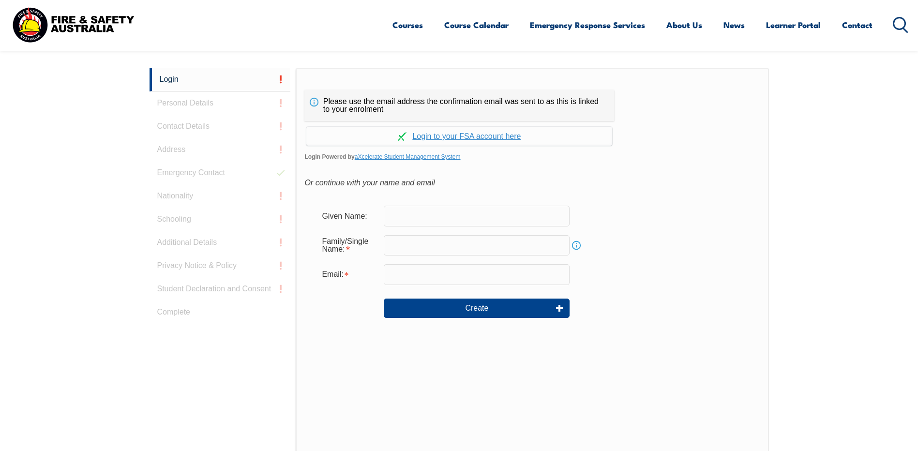
scroll to position [258, 0]
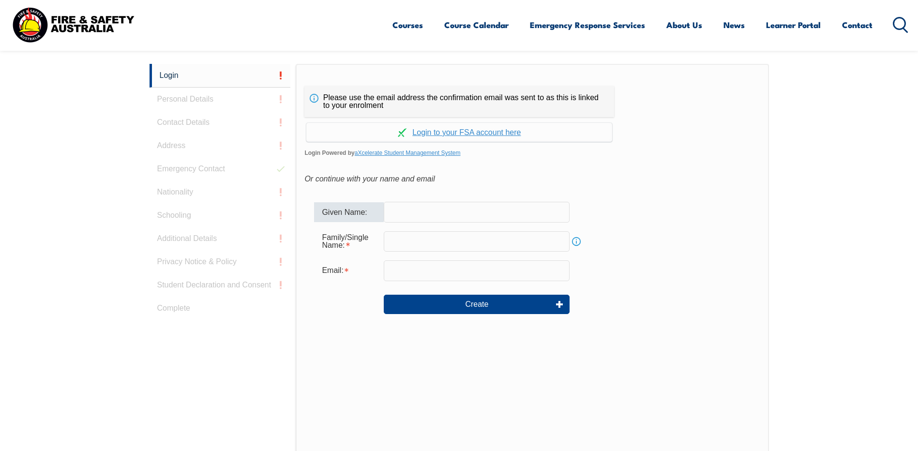
click at [407, 216] on input "text" at bounding box center [477, 212] width 186 height 20
type input "[PERSON_NAME]"
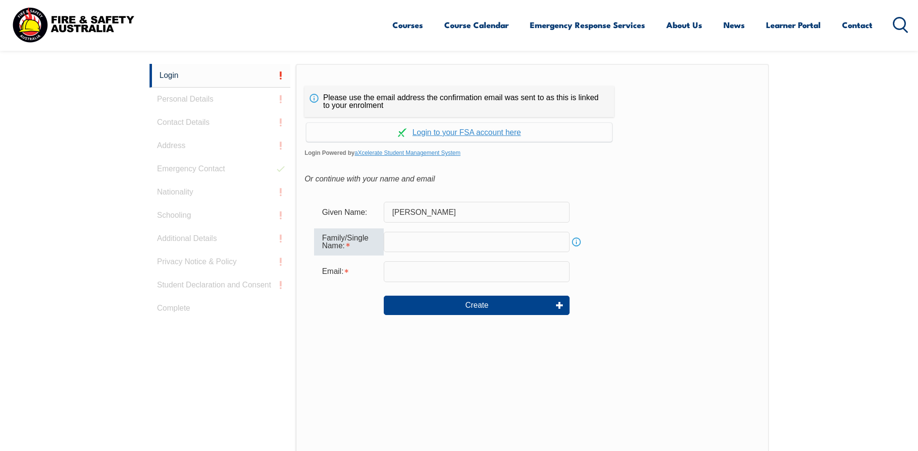
click at [400, 242] on input "text" at bounding box center [477, 242] width 186 height 20
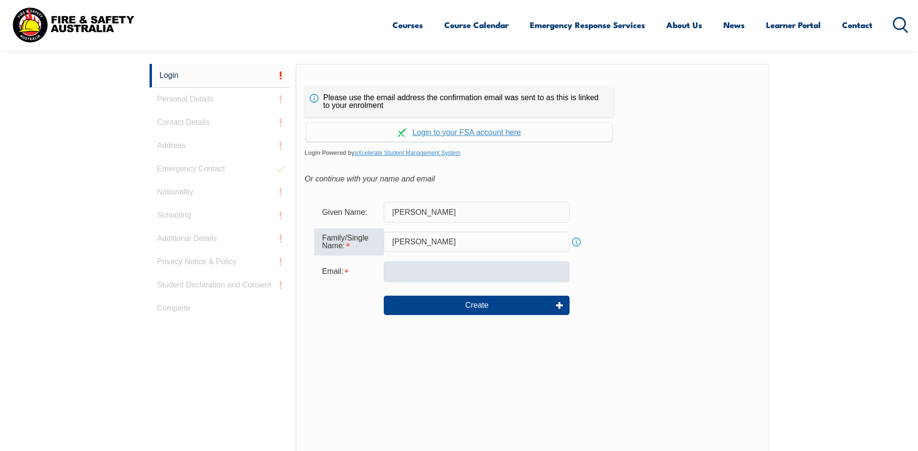
type input "[PERSON_NAME]"
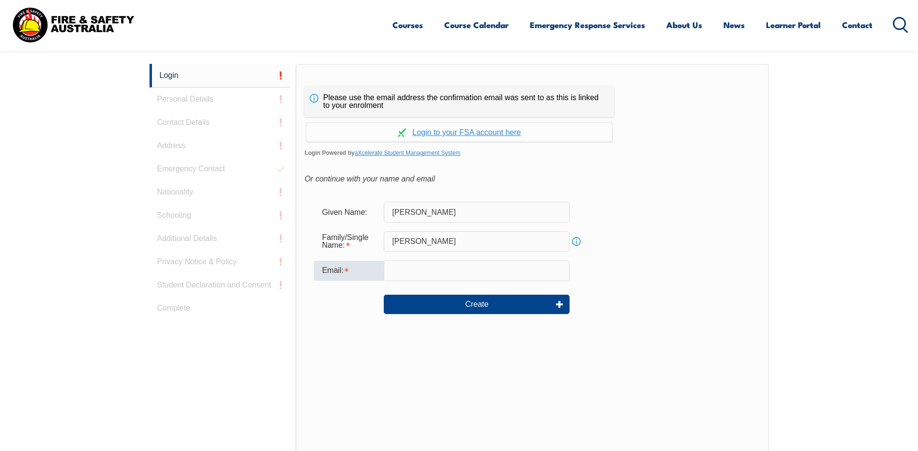
click at [405, 275] on input "email" at bounding box center [477, 270] width 186 height 20
click at [396, 270] on input "Daryl.E.Jarred@team.telstra" at bounding box center [477, 270] width 186 height 20
click at [414, 270] on input "daryl.E.Jarred@team.telstra" at bounding box center [477, 270] width 186 height 20
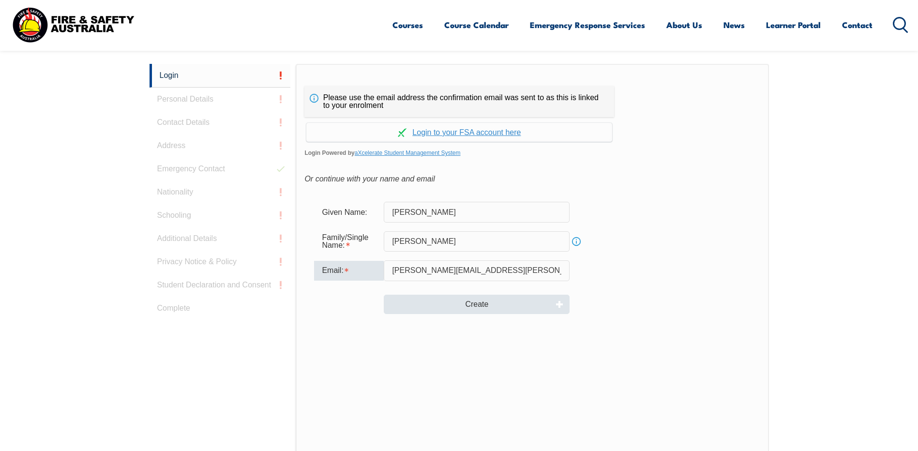
type input "[PERSON_NAME][EMAIL_ADDRESS][PERSON_NAME][DOMAIN_NAME]"
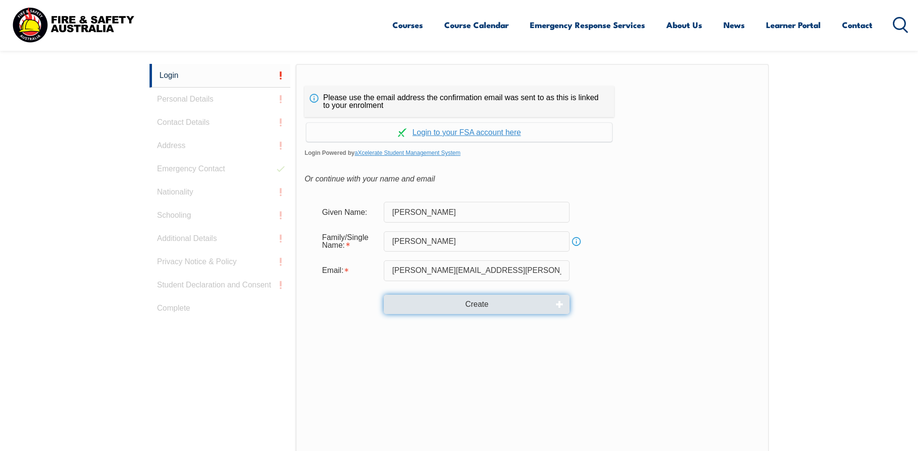
click at [481, 307] on button "Create" at bounding box center [477, 304] width 186 height 19
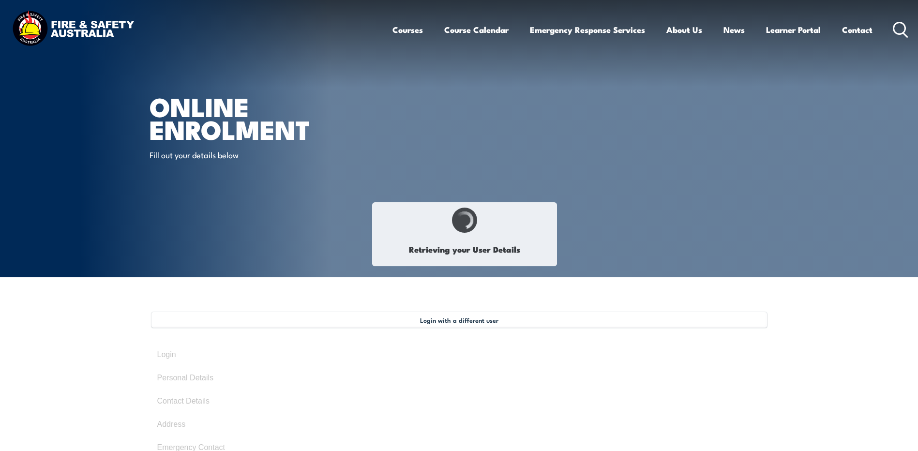
select select "Mr"
type input "[PERSON_NAME]"
type input "[DATE]"
type input "CTM7XUX8CX"
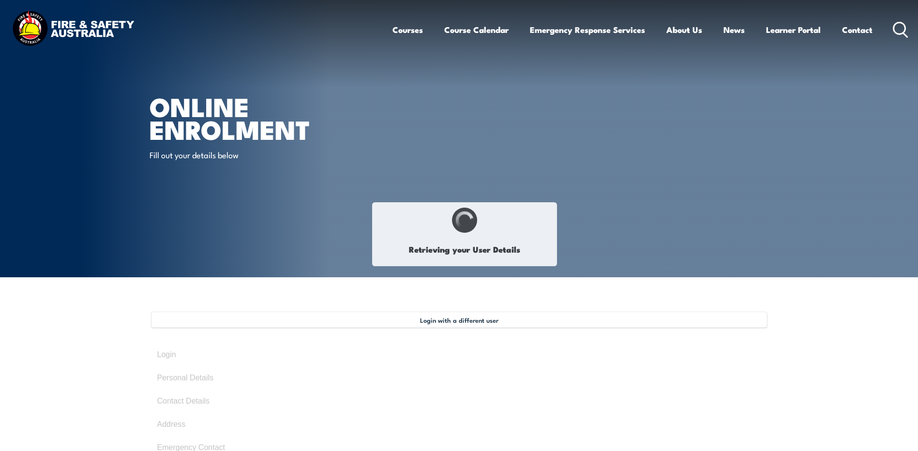
select select "M"
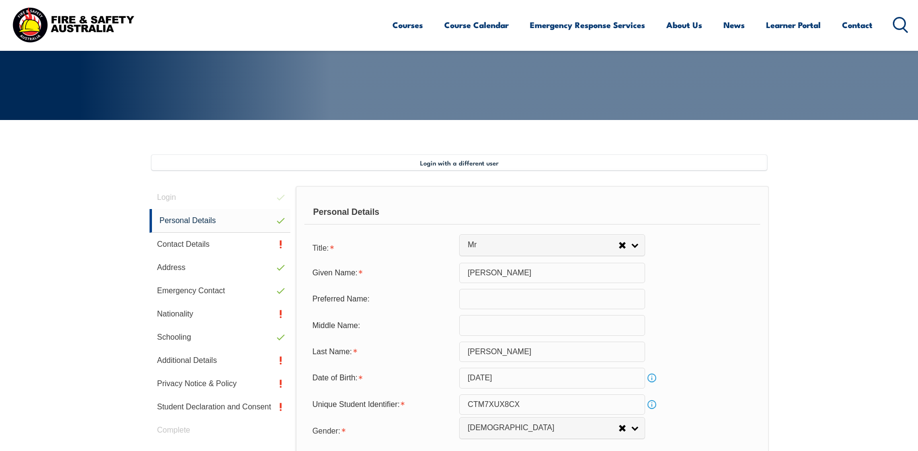
scroll to position [264, 0]
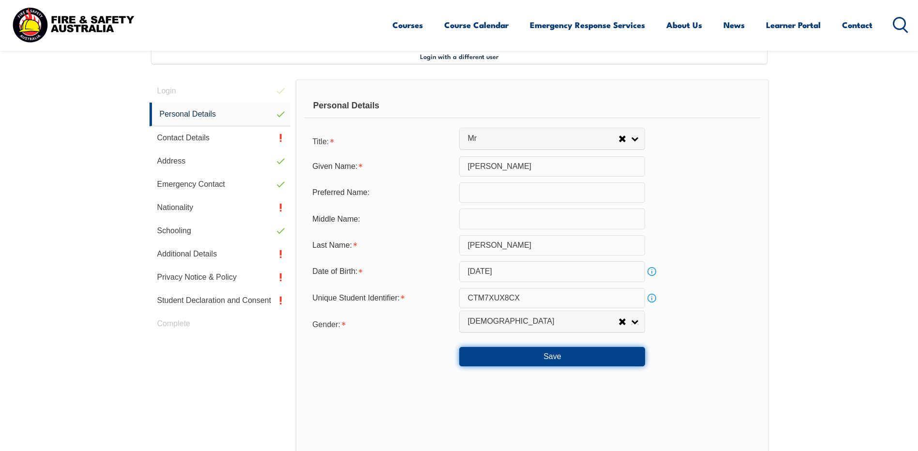
click at [551, 356] on button "Save" at bounding box center [552, 356] width 186 height 19
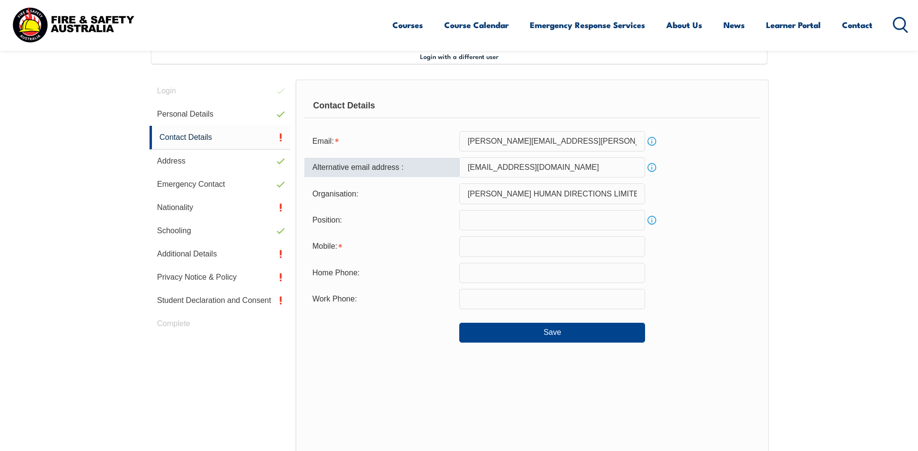
drag, startPoint x: 467, startPoint y: 168, endPoint x: 566, endPoint y: 169, distance: 98.7
click at [566, 169] on input "[EMAIL_ADDRESS][DOMAIN_NAME]" at bounding box center [552, 167] width 186 height 20
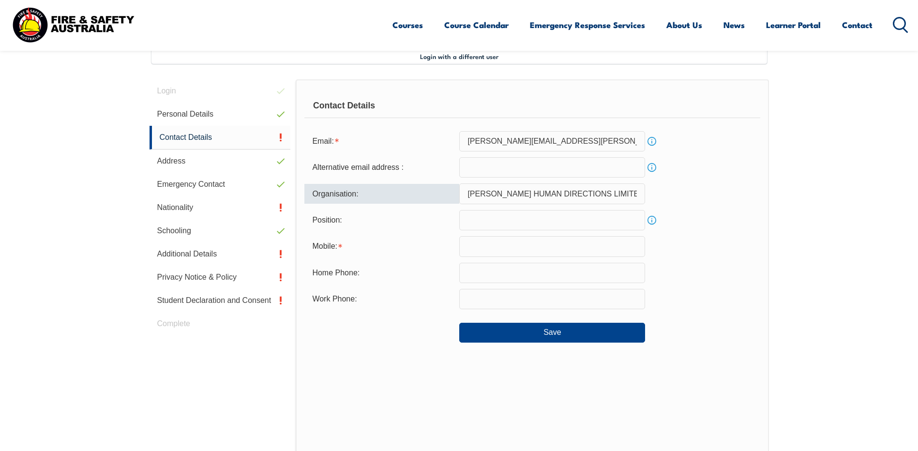
drag, startPoint x: 468, startPoint y: 193, endPoint x: 620, endPoint y: 199, distance: 151.6
click at [620, 199] on input "[PERSON_NAME] HUMAN DIRECTIONS LIMITED" at bounding box center [552, 193] width 186 height 20
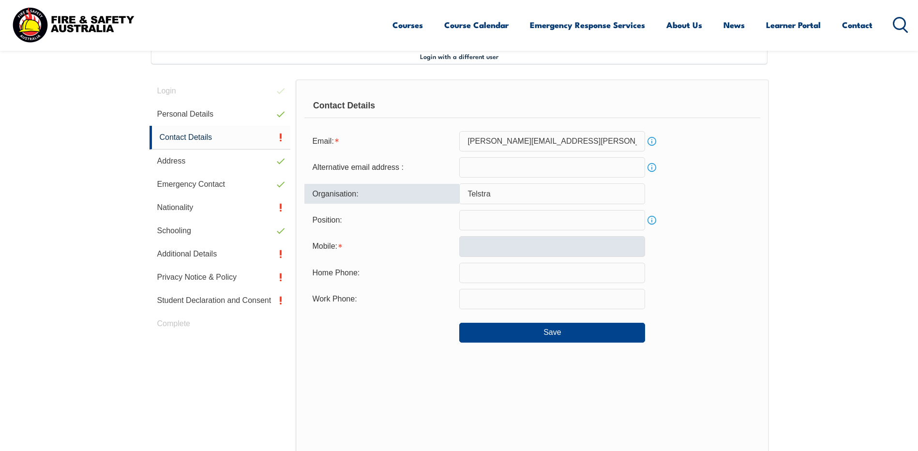
type input "Telstra"
click at [528, 248] on input "text" at bounding box center [552, 246] width 186 height 20
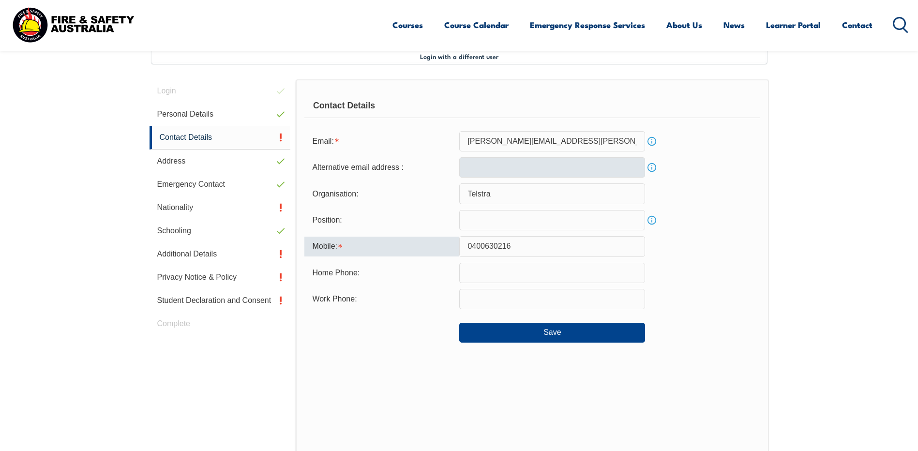
type input "0400630216"
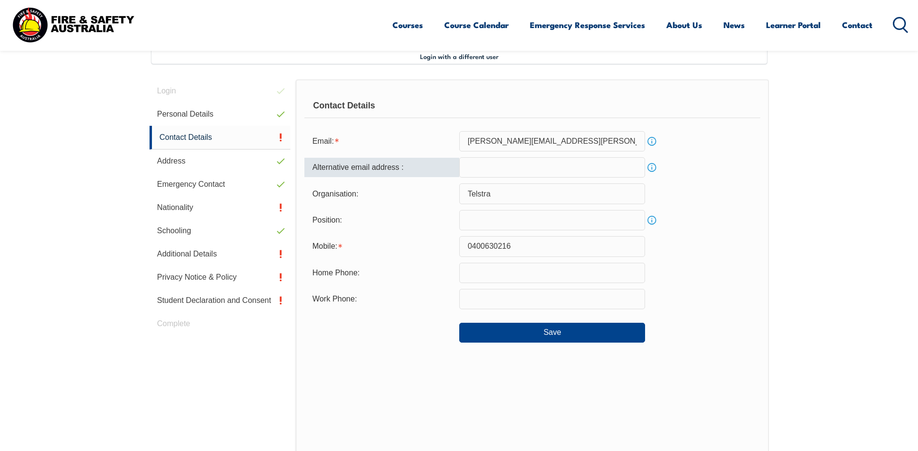
click at [473, 166] on input "email" at bounding box center [552, 167] width 186 height 20
type input "j"
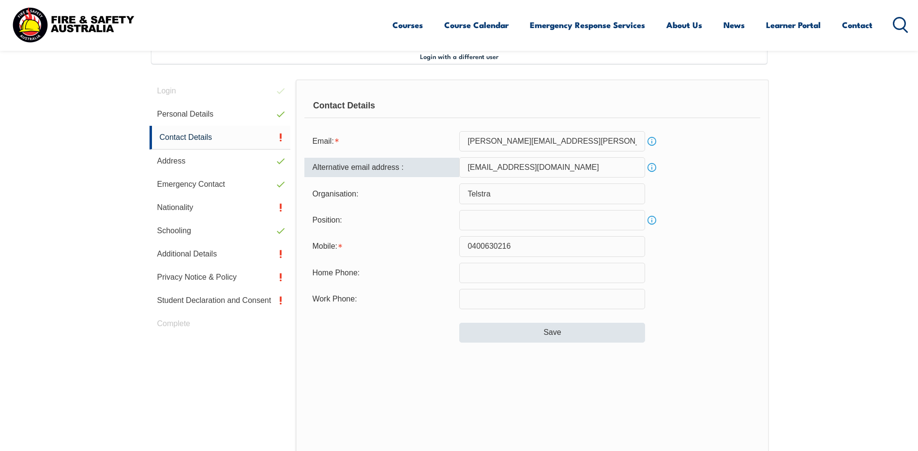
type input "[EMAIL_ADDRESS][DOMAIN_NAME]"
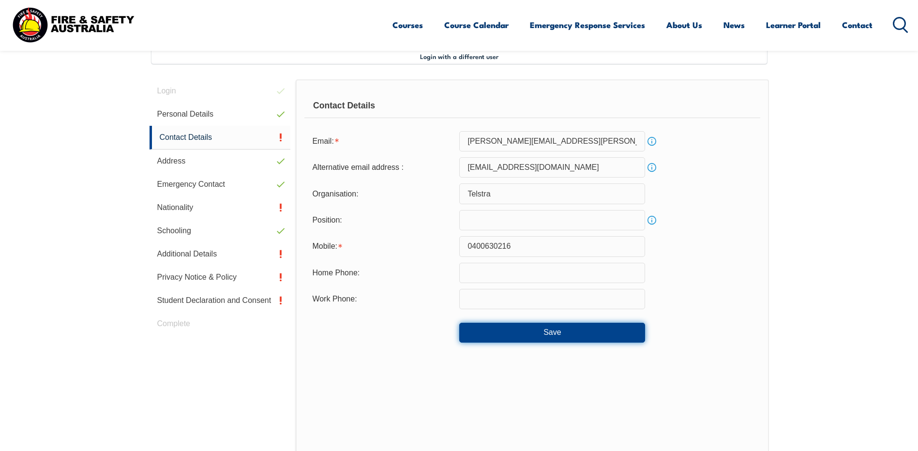
click at [555, 331] on button "Save" at bounding box center [552, 332] width 186 height 19
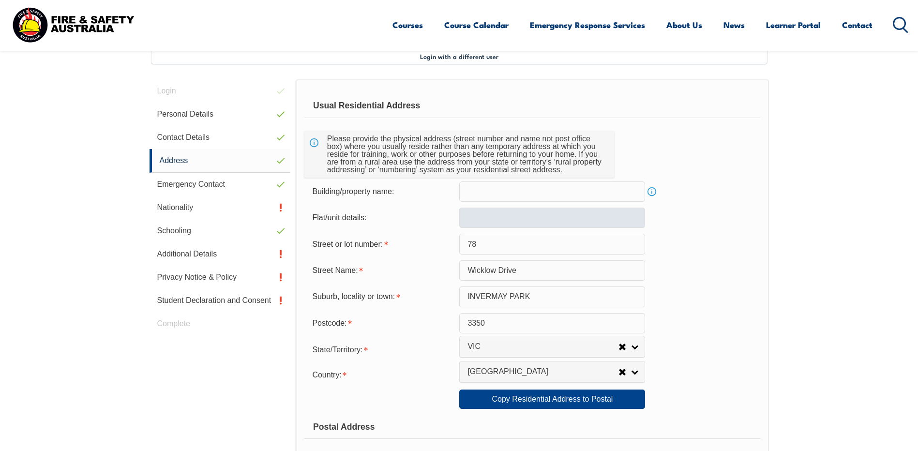
scroll to position [312, 0]
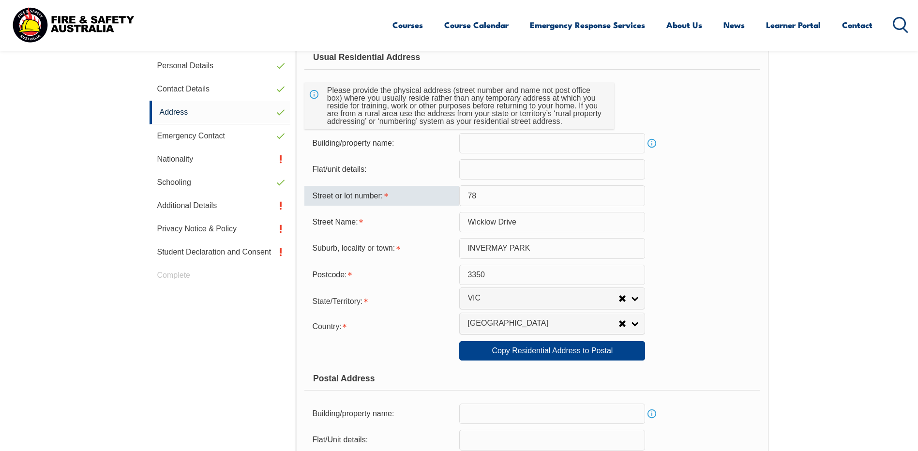
click at [476, 195] on input "78" at bounding box center [552, 195] width 186 height 20
type input "7"
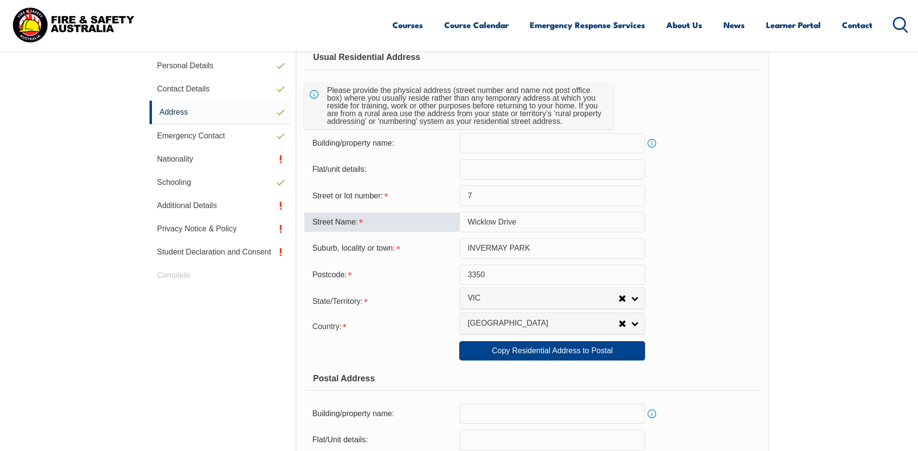
drag, startPoint x: 467, startPoint y: 222, endPoint x: 529, endPoint y: 225, distance: 61.6
click at [529, 225] on input "Wicklow Drive" at bounding box center [552, 222] width 186 height 20
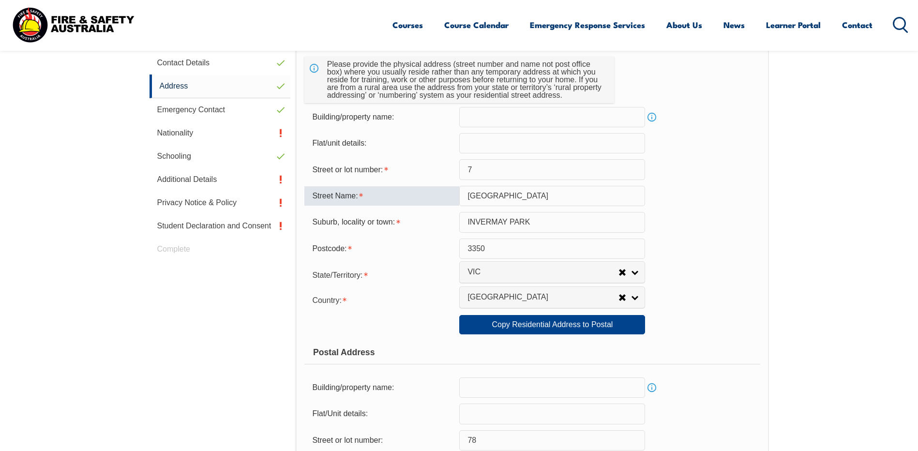
scroll to position [360, 0]
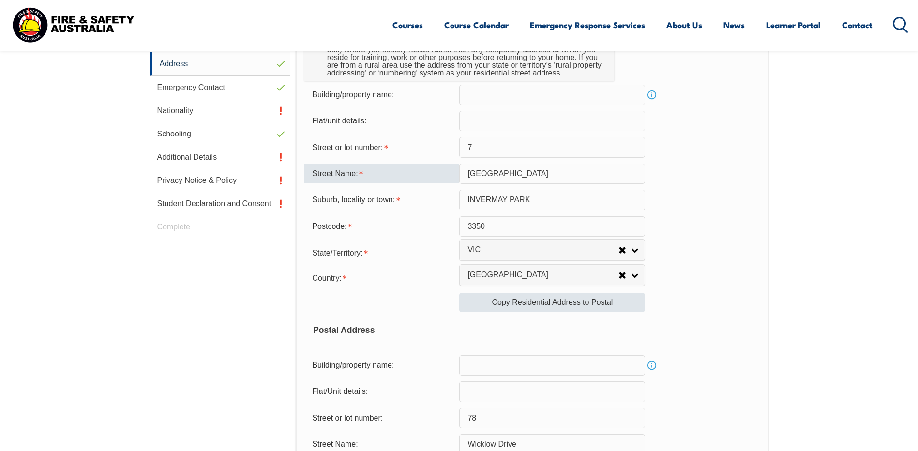
type input "[GEOGRAPHIC_DATA]"
click at [550, 300] on link "Copy Residential Address to Postal" at bounding box center [552, 302] width 186 height 19
type input "7"
type input "[GEOGRAPHIC_DATA]"
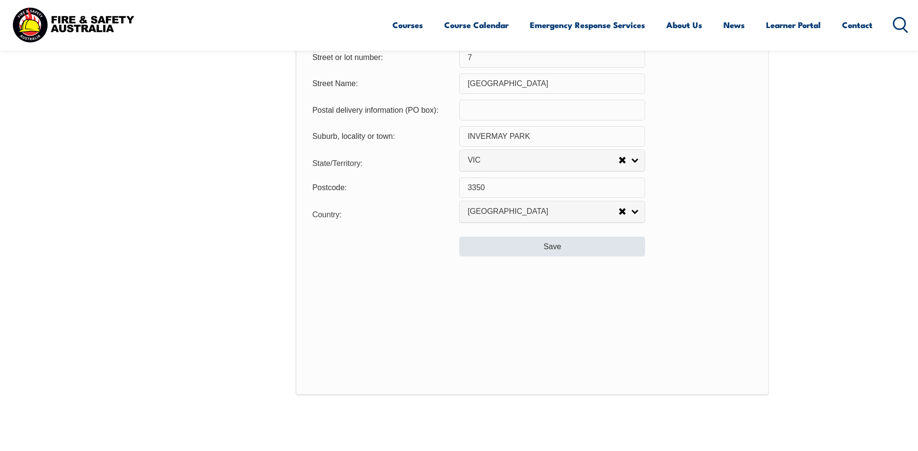
scroll to position [699, 0]
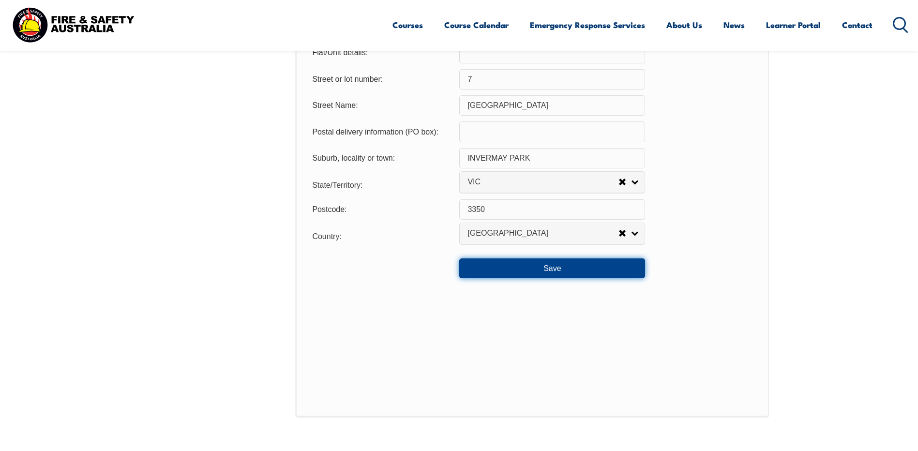
click at [549, 267] on button "Save" at bounding box center [552, 267] width 186 height 19
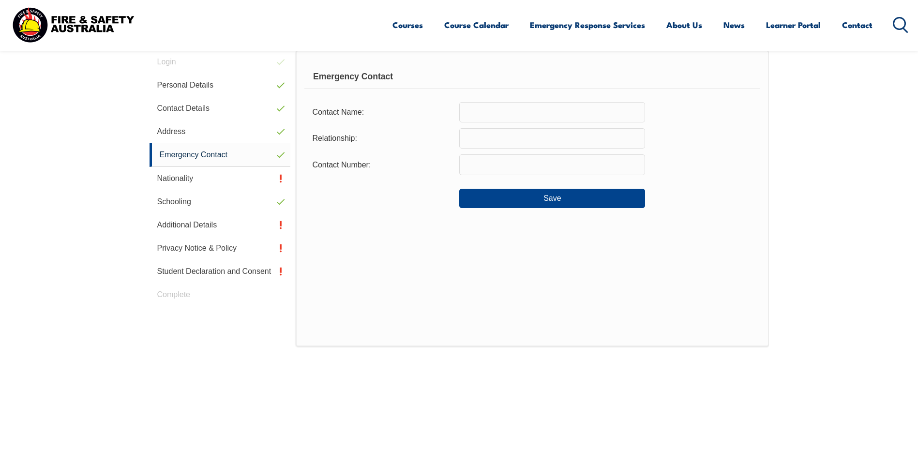
scroll to position [264, 0]
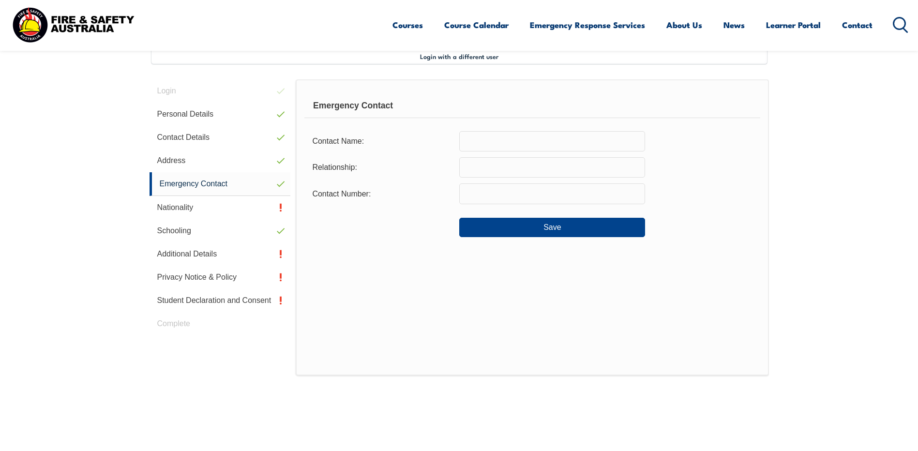
drag, startPoint x: 495, startPoint y: 144, endPoint x: 487, endPoint y: 146, distance: 8.5
click at [492, 144] on input "text" at bounding box center [552, 141] width 186 height 20
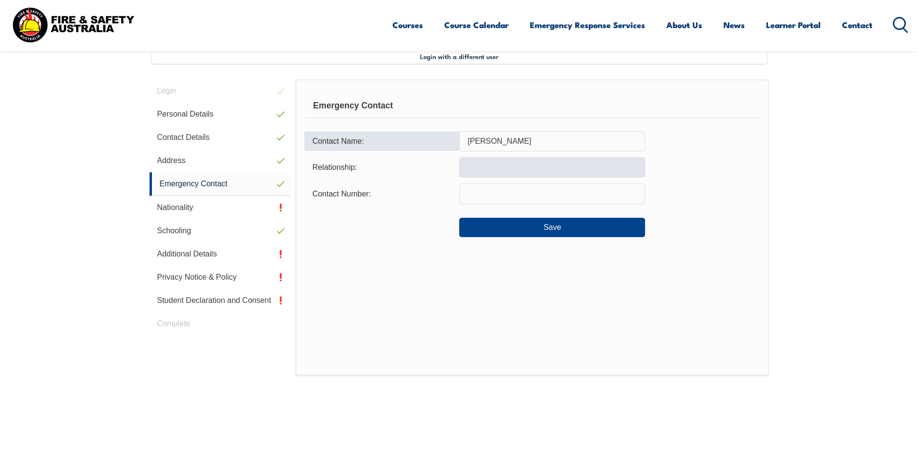
type input "[PERSON_NAME]"
click at [526, 166] on input "text" at bounding box center [552, 167] width 186 height 20
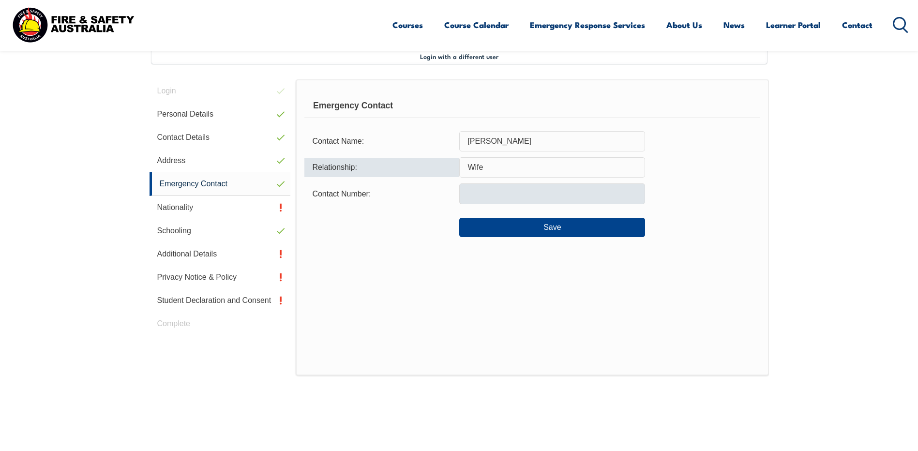
type input "Wife"
click at [548, 188] on input "text" at bounding box center [552, 193] width 186 height 20
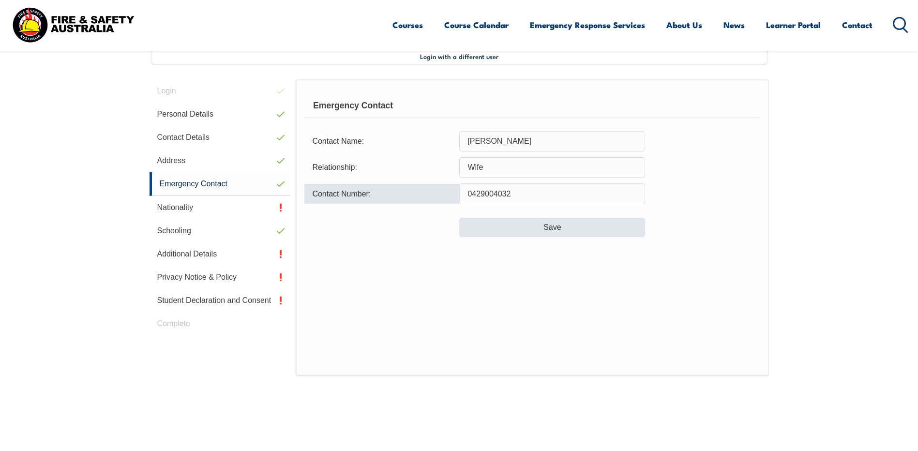
type input "0429004032"
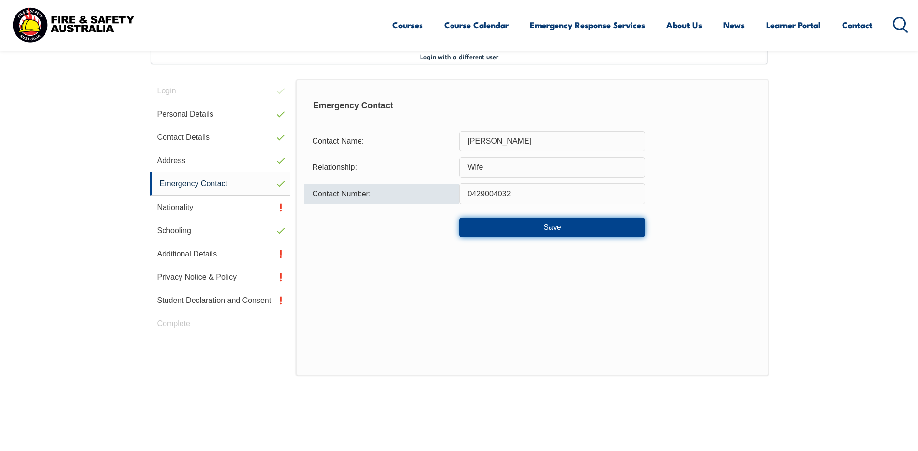
click at [561, 227] on button "Save" at bounding box center [552, 227] width 186 height 19
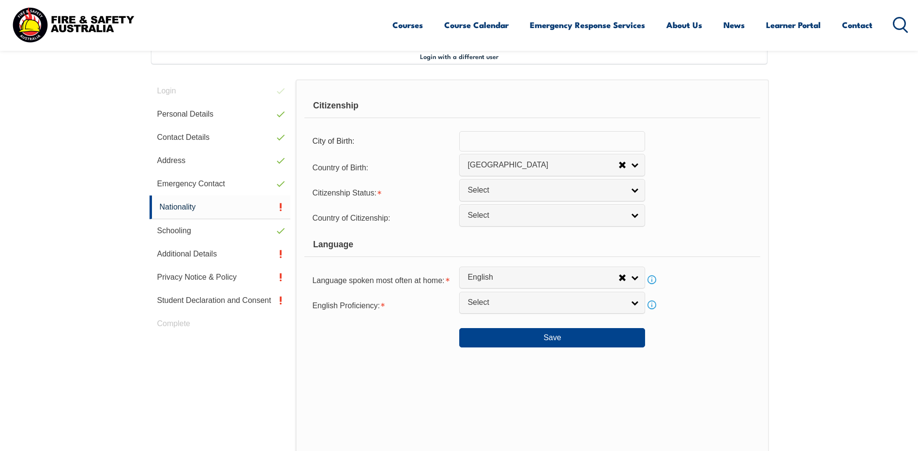
click at [495, 139] on input "text" at bounding box center [552, 141] width 186 height 20
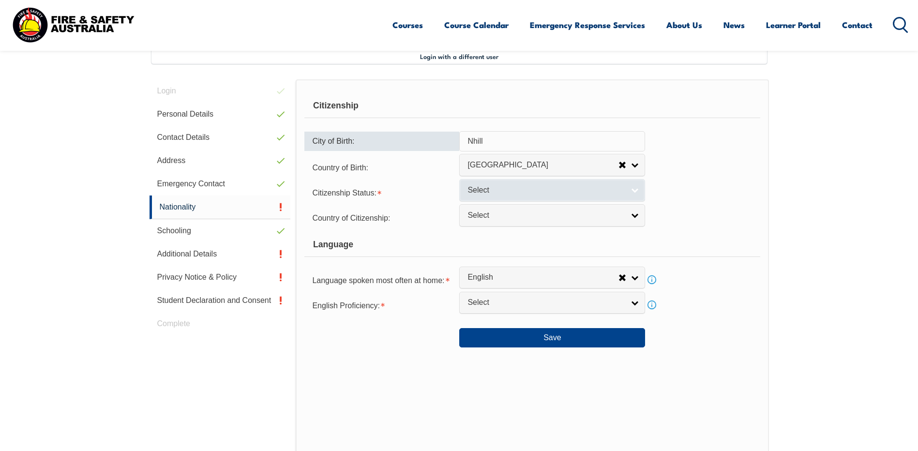
type input "Nhill"
click at [540, 195] on link "Select" at bounding box center [552, 190] width 186 height 22
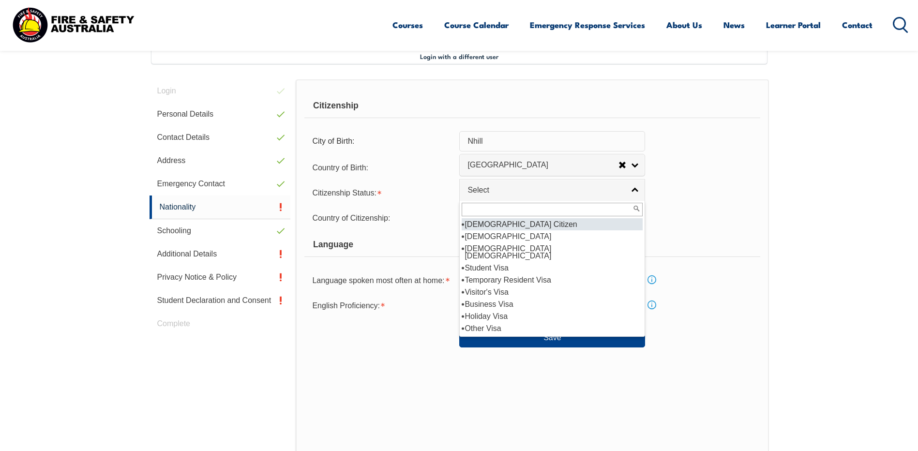
click at [547, 226] on li "[DEMOGRAPHIC_DATA] Citizen" at bounding box center [552, 224] width 181 height 12
select select "1"
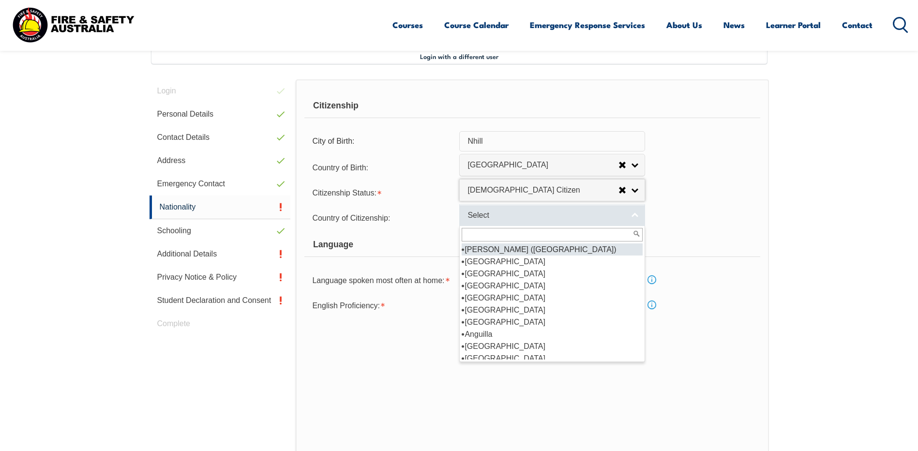
click at [518, 210] on span "Select" at bounding box center [545, 215] width 157 height 10
click at [729, 219] on div "Country of Citizenship: [GEOGRAPHIC_DATA] ([DEMOGRAPHIC_DATA]) [GEOGRAPHIC_DATA…" at bounding box center [531, 217] width 455 height 19
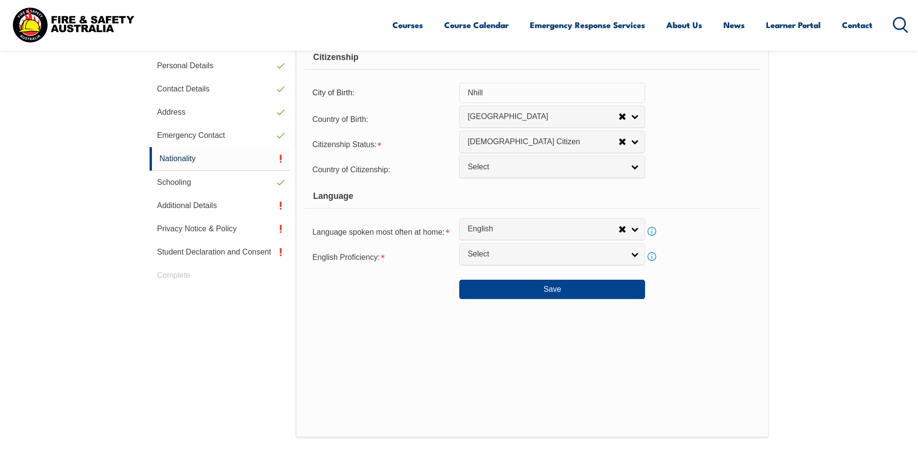
scroll to position [360, 0]
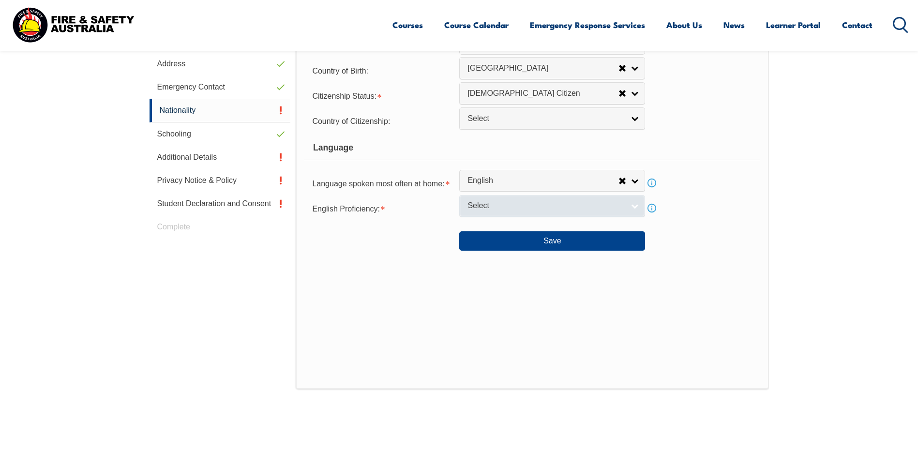
click at [503, 204] on span "Select" at bounding box center [545, 206] width 157 height 10
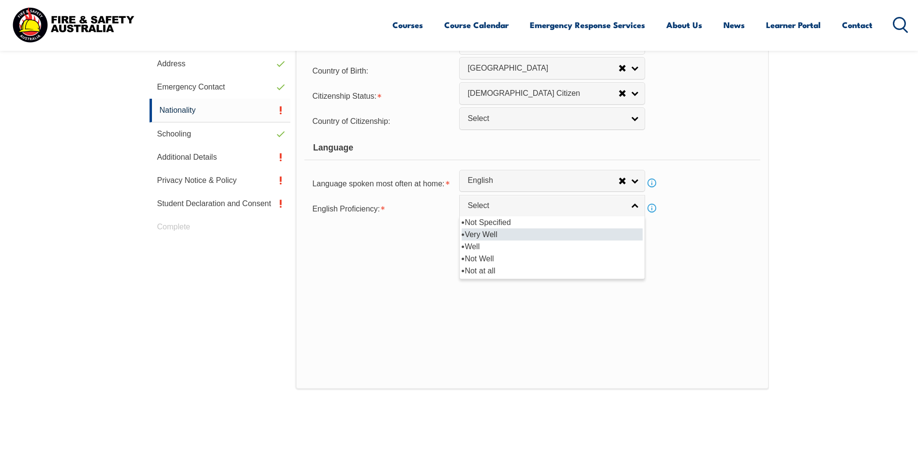
click at [504, 235] on li "Very Well" at bounding box center [552, 234] width 181 height 12
select select "1"
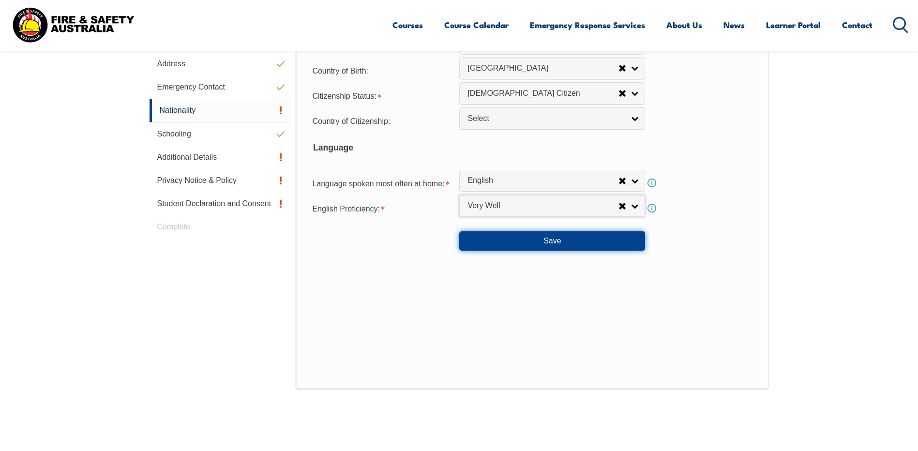
click at [550, 240] on button "Save" at bounding box center [552, 240] width 186 height 19
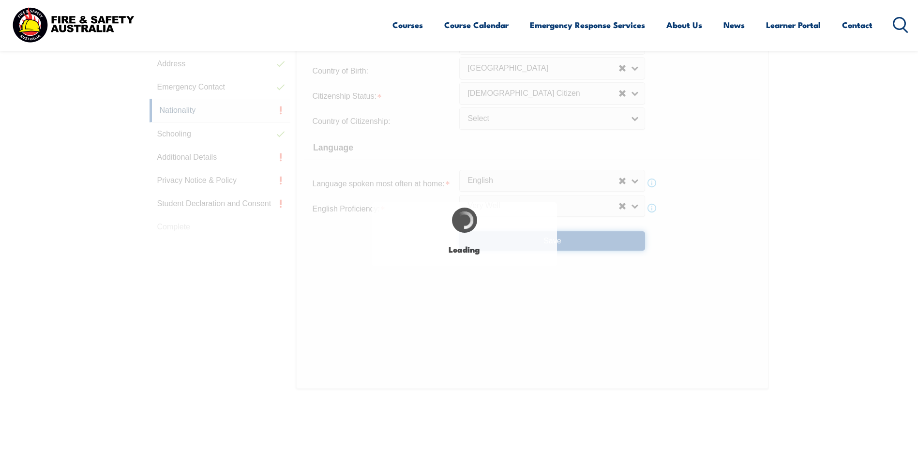
select select "false"
select select "true"
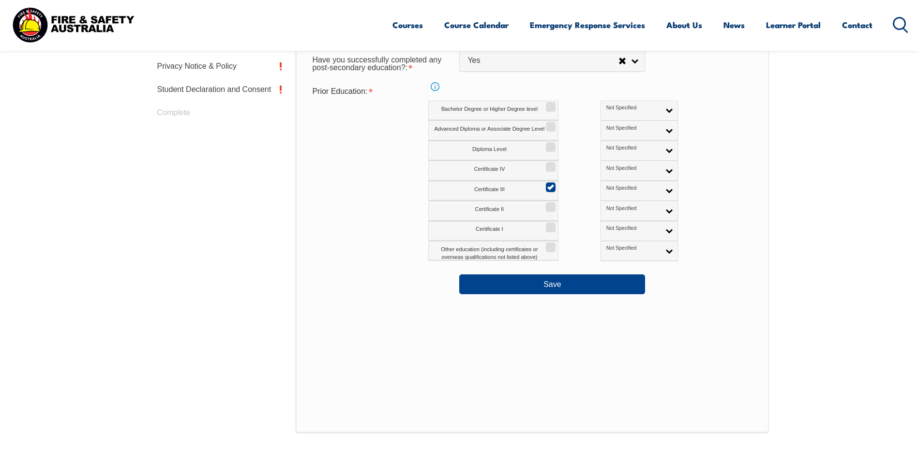
scroll to position [506, 0]
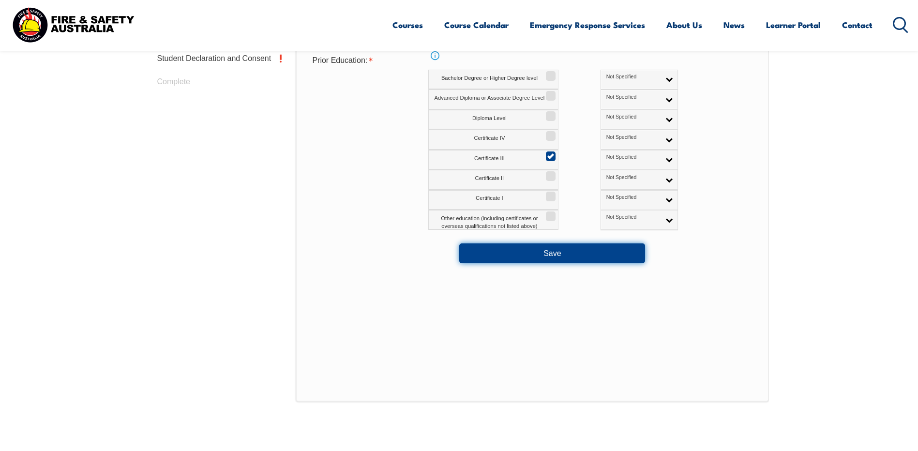
click at [555, 256] on button "Save" at bounding box center [552, 252] width 186 height 19
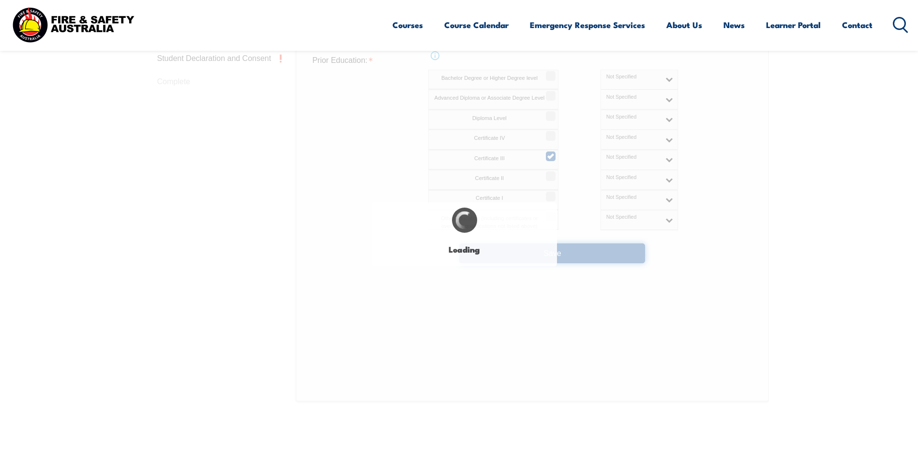
select select
select select "false"
select select "true"
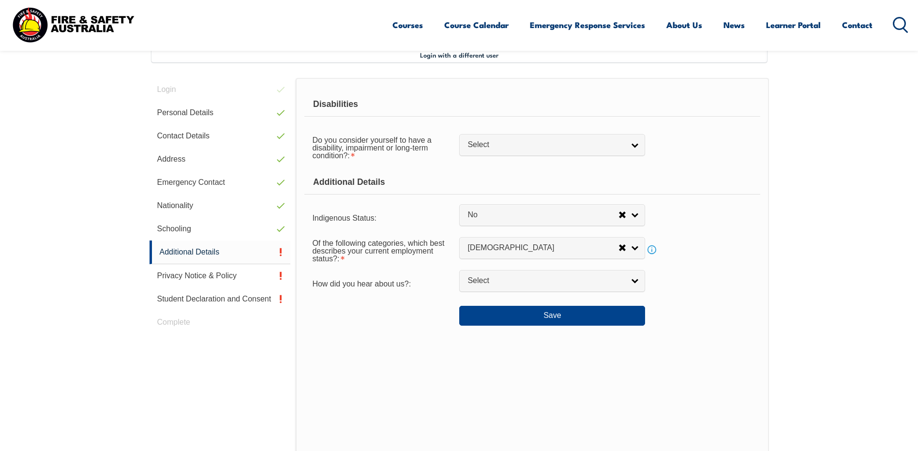
scroll to position [264, 0]
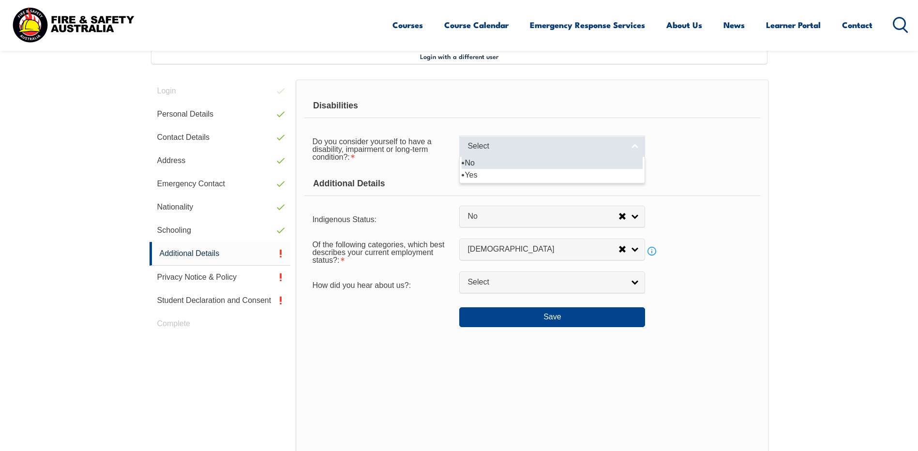
click at [530, 150] on span "Select" at bounding box center [545, 146] width 157 height 10
click at [527, 165] on li "No" at bounding box center [552, 163] width 181 height 12
select select "false"
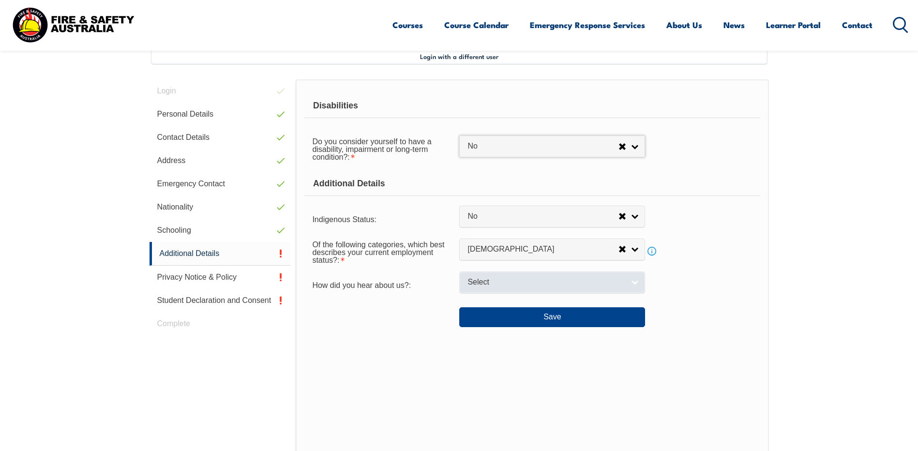
click at [527, 283] on span "Select" at bounding box center [545, 282] width 157 height 10
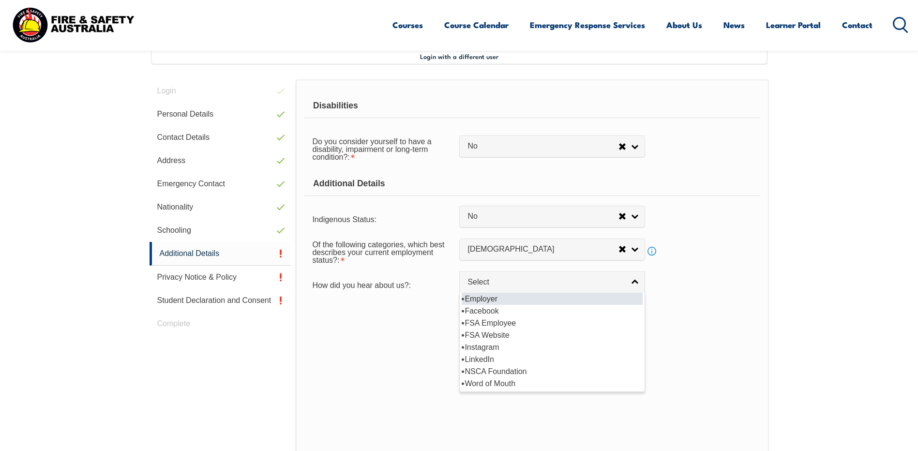
click at [518, 298] on li "Employer" at bounding box center [552, 299] width 181 height 12
select select "8019"
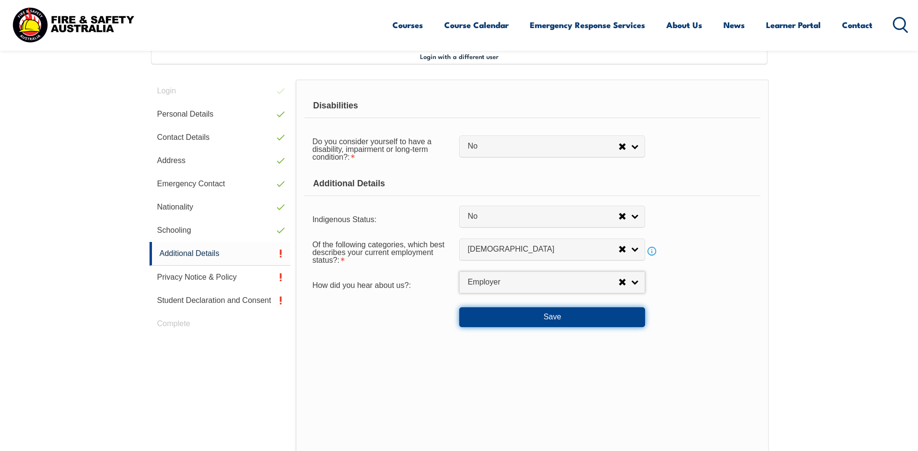
click at [556, 315] on button "Save" at bounding box center [552, 316] width 186 height 19
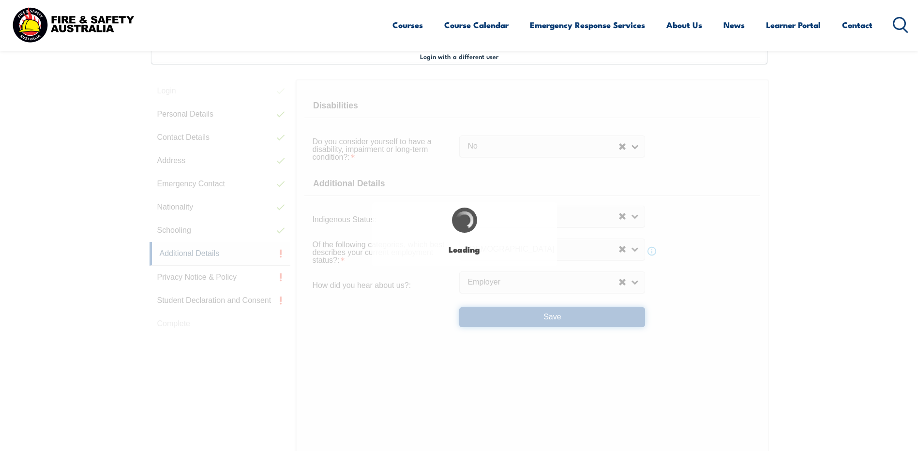
select select "false"
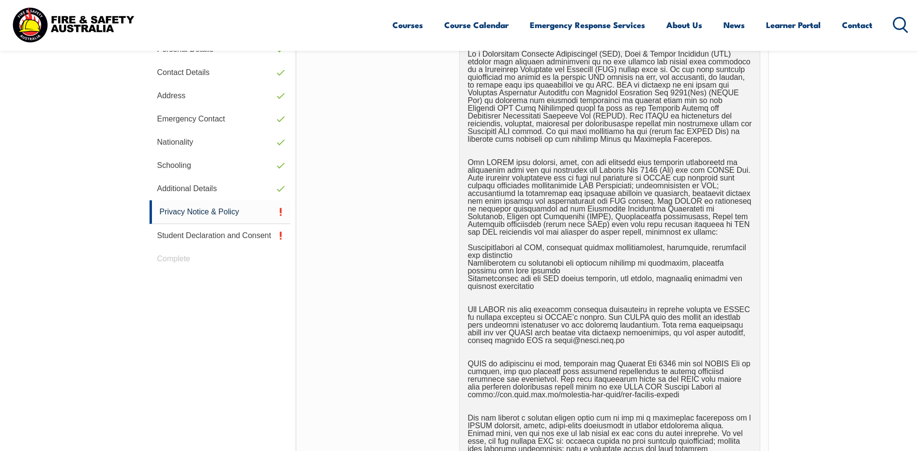
scroll to position [602, 0]
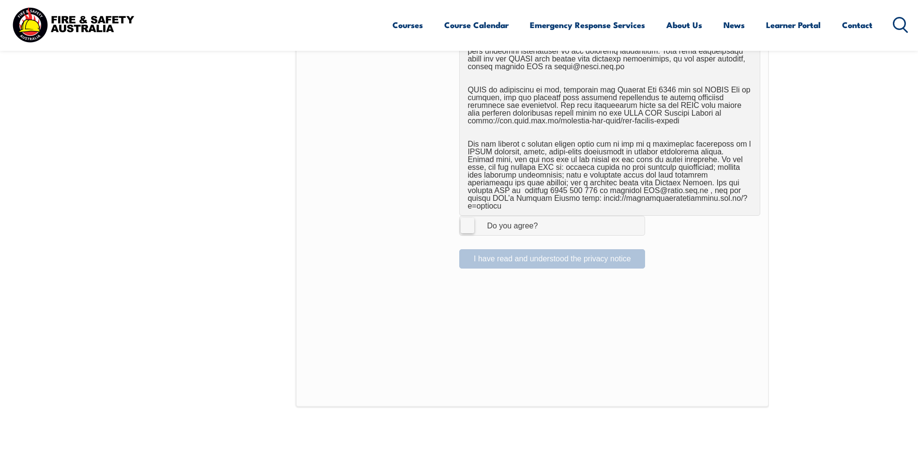
click at [467, 217] on label "I Agree Do you agree?" at bounding box center [552, 225] width 186 height 19
click at [545, 217] on input "I Agree Do you agree?" at bounding box center [553, 225] width 16 height 18
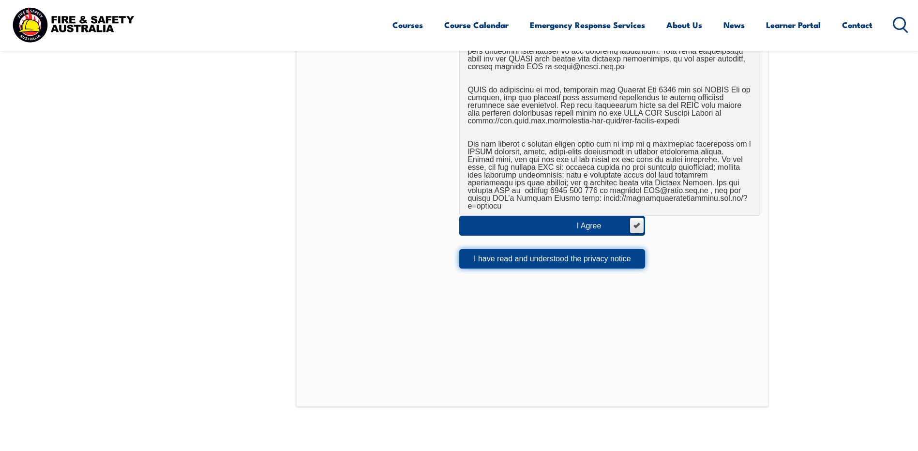
click at [526, 249] on button "I have read and understood the privacy notice" at bounding box center [552, 258] width 186 height 19
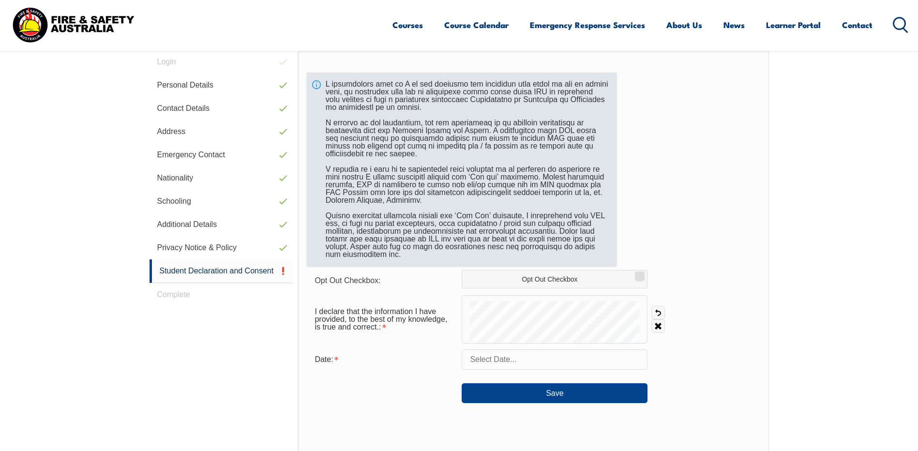
scroll to position [264, 0]
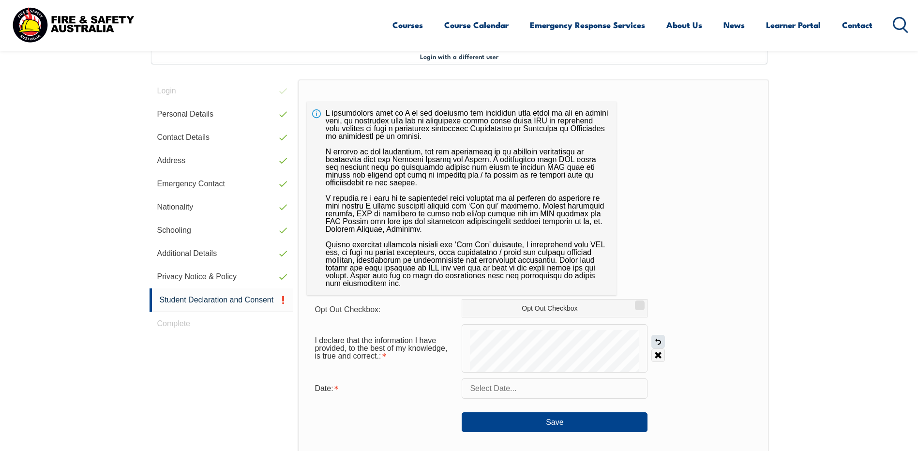
click at [657, 341] on link "Undo" at bounding box center [658, 342] width 14 height 14
click at [495, 390] on input "text" at bounding box center [555, 388] width 186 height 20
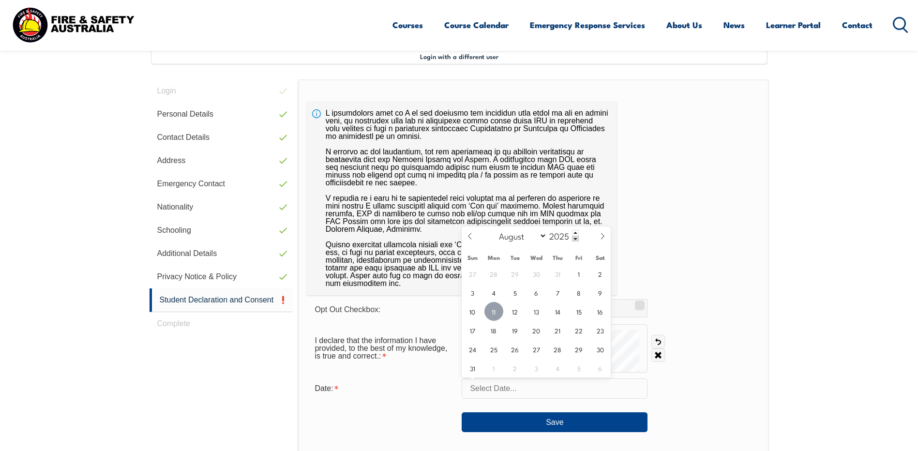
click at [492, 314] on span "11" at bounding box center [493, 311] width 19 height 19
type input "[DATE]"
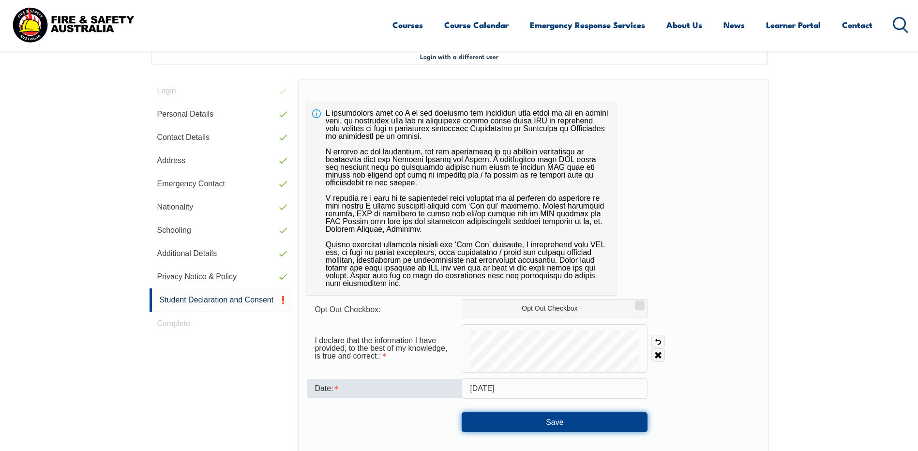
click at [552, 425] on button "Save" at bounding box center [555, 421] width 186 height 19
